Goal: Check status

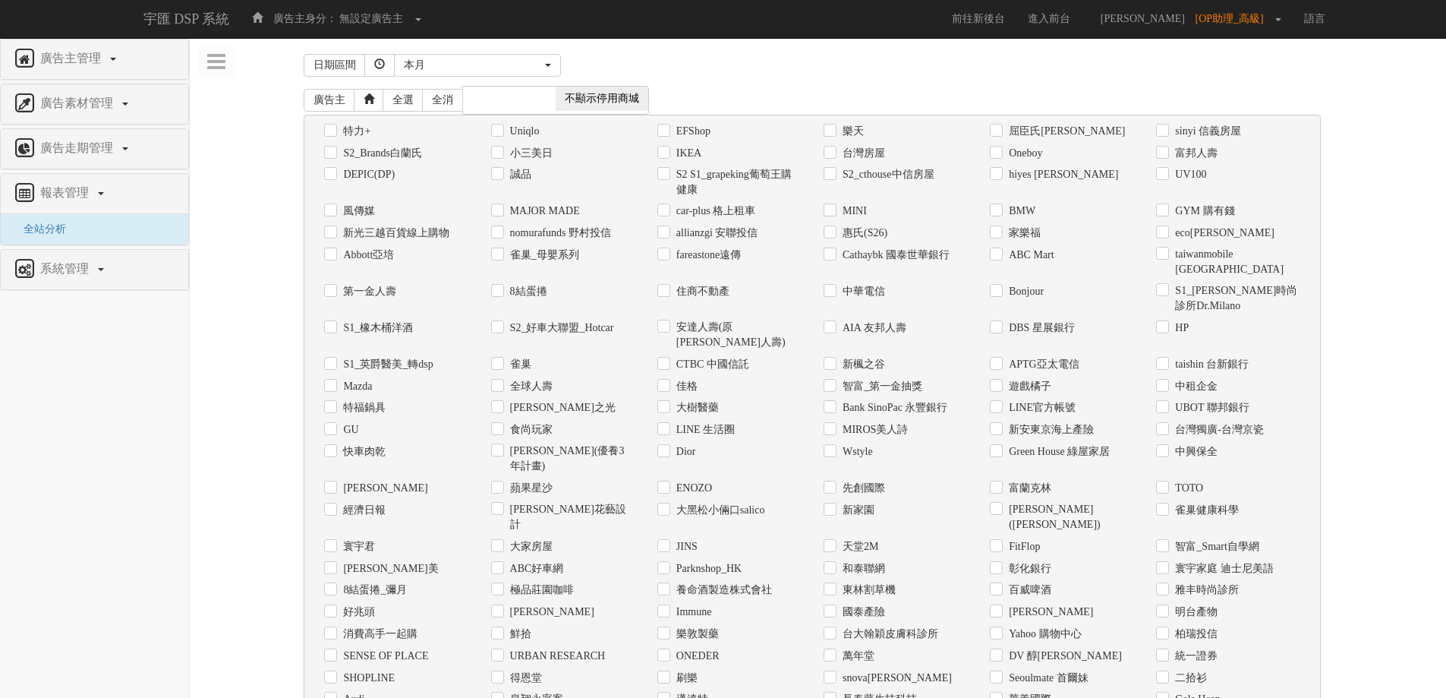
click at [505, 133] on div "Uniqlo" at bounding box center [562, 131] width 143 height 16
click at [509, 128] on label "Uniqlo" at bounding box center [522, 131] width 33 height 15
click at [501, 128] on input "Uniqlo" at bounding box center [496, 131] width 10 height 10
checkbox input "true"
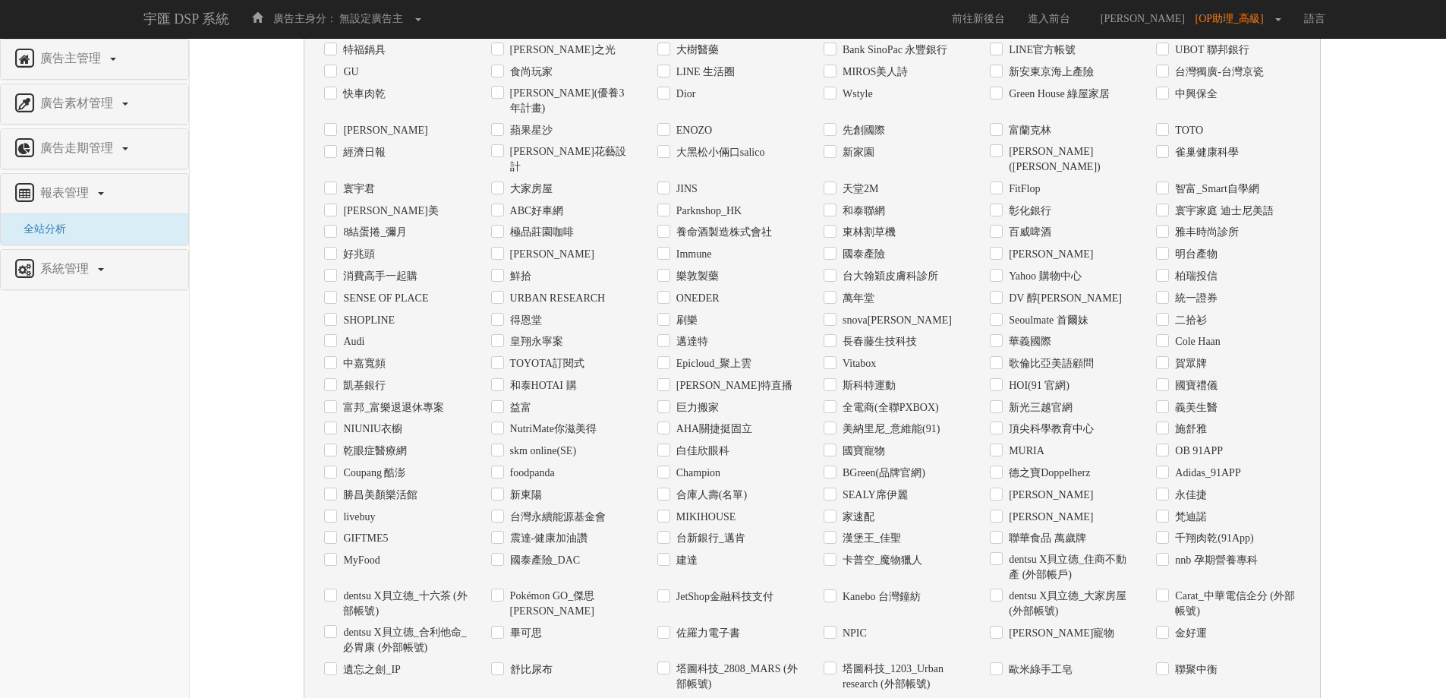
scroll to position [479, 0]
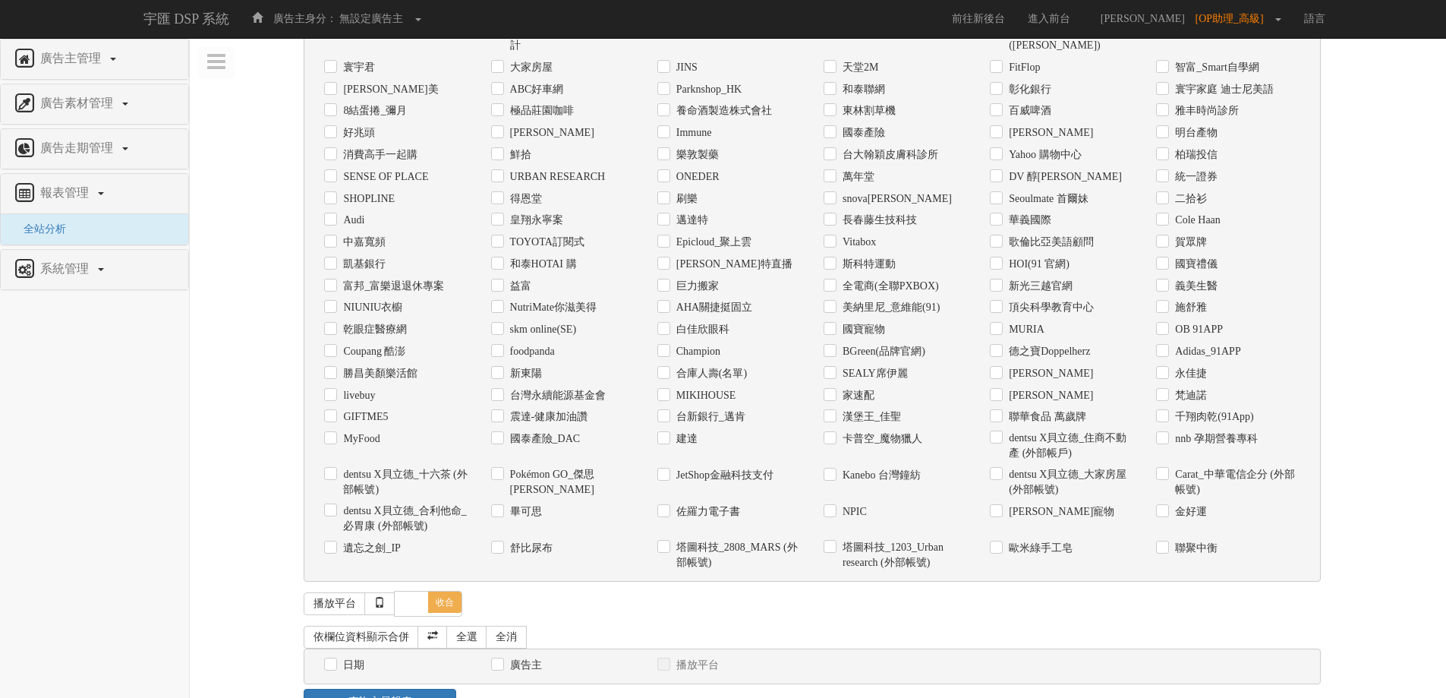
click at [363, 657] on label "日期" at bounding box center [351, 664] width 25 height 15
click at [334, 660] on input "日期" at bounding box center [329, 665] width 10 height 10
checkbox input "true"
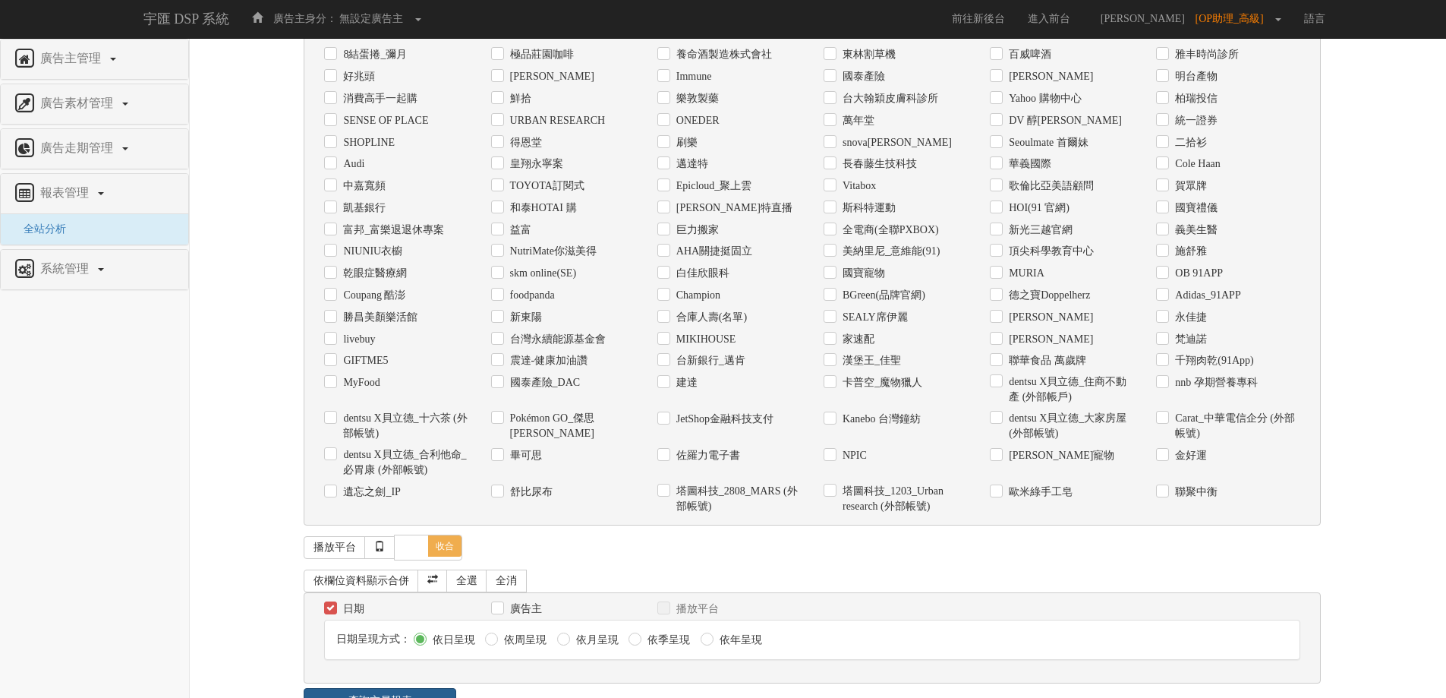
click at [367, 688] on link "查詢交易報表" at bounding box center [380, 701] width 153 height 26
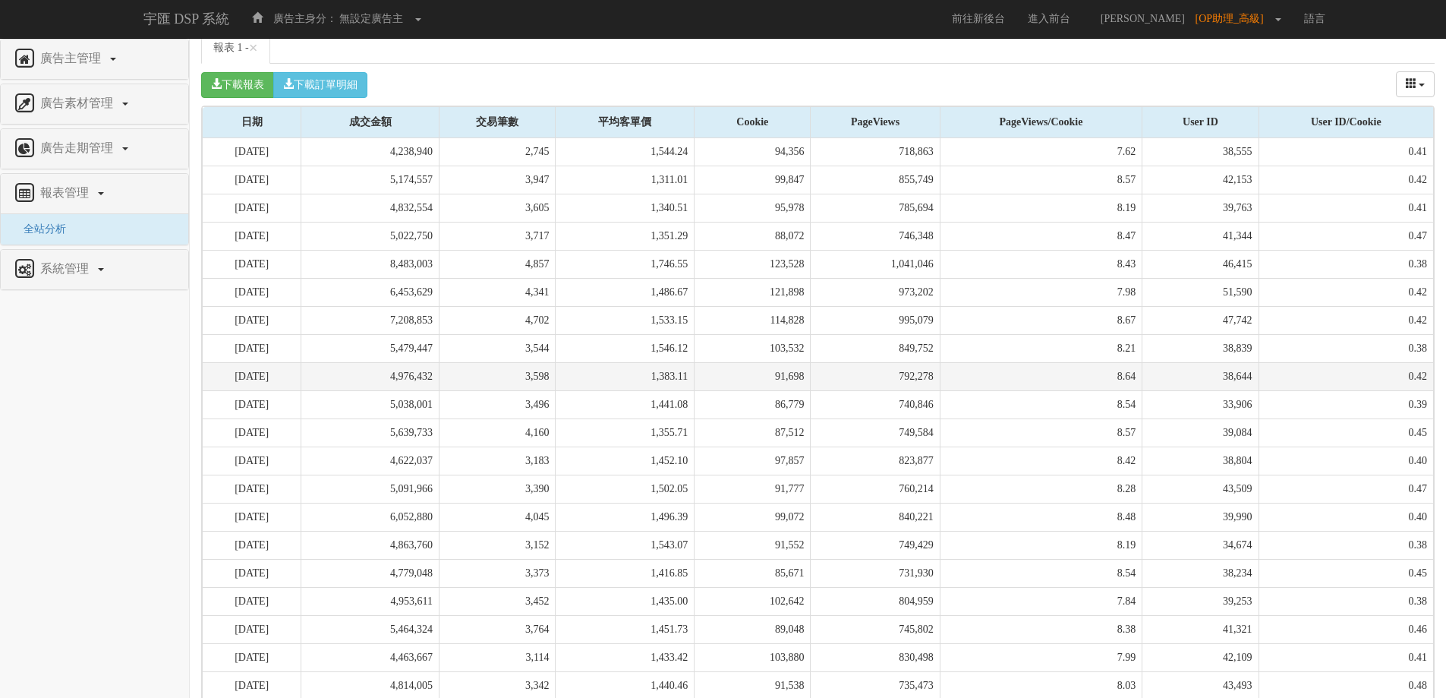
scroll to position [1287, 0]
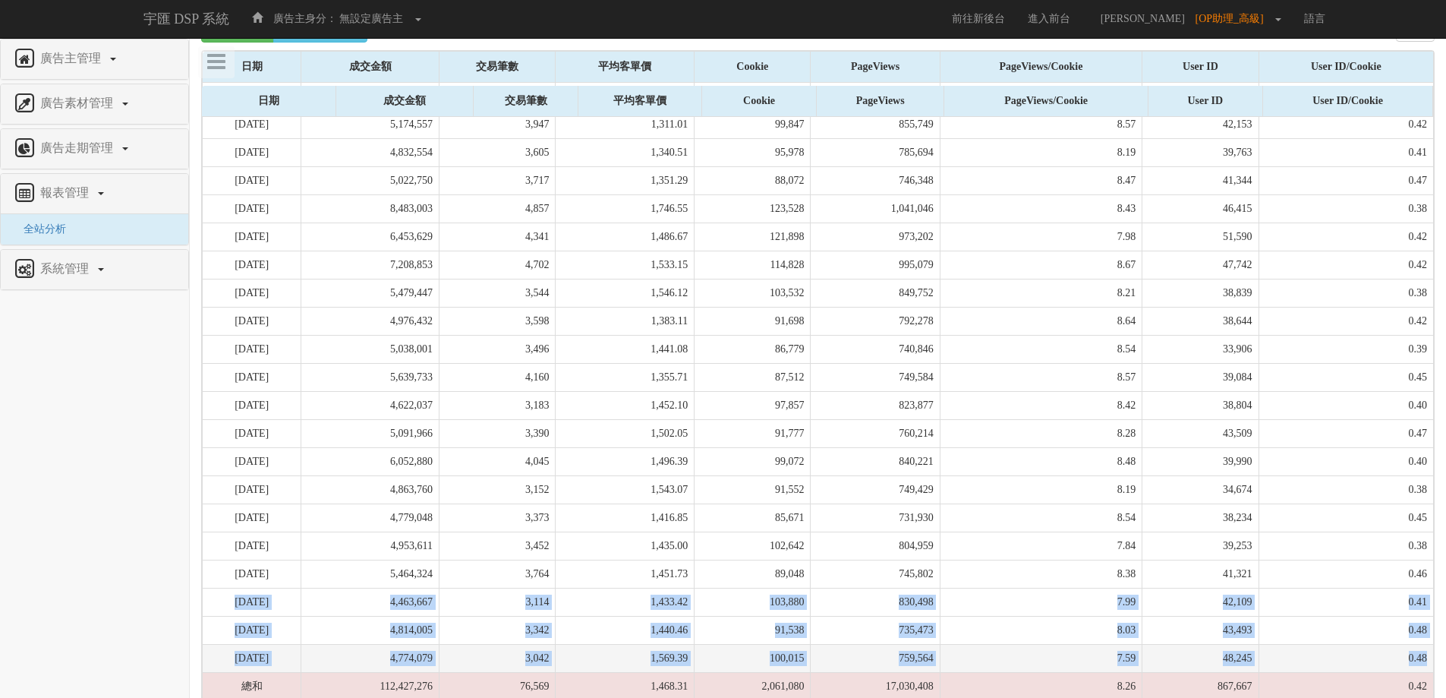
drag, startPoint x: 234, startPoint y: 548, endPoint x: 1428, endPoint y: 616, distance: 1195.9
click at [1428, 616] on tbody "[DATE] 4,238,940 2,745 1,544.24 94,356 718,863 7.62 38,555 0.41 [DATE] 5,174,55…" at bounding box center [818, 406] width 1231 height 646
copy tbody "[DATE] 4,463,667 3,114 1,433.42 103,880 830,498 7.99 42,109 0.41 [DATE] 4,814,0…"
